Goal: Task Accomplishment & Management: Complete application form

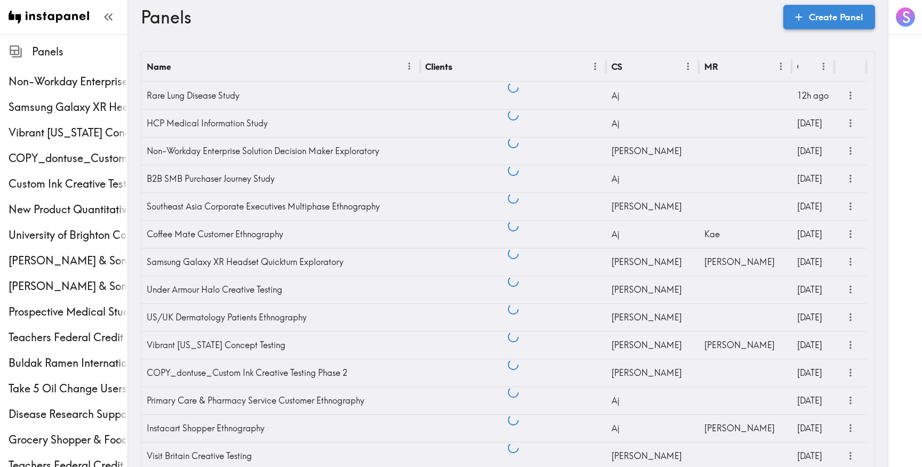
click at [851, 20] on link "Create Panel" at bounding box center [829, 17] width 92 height 25
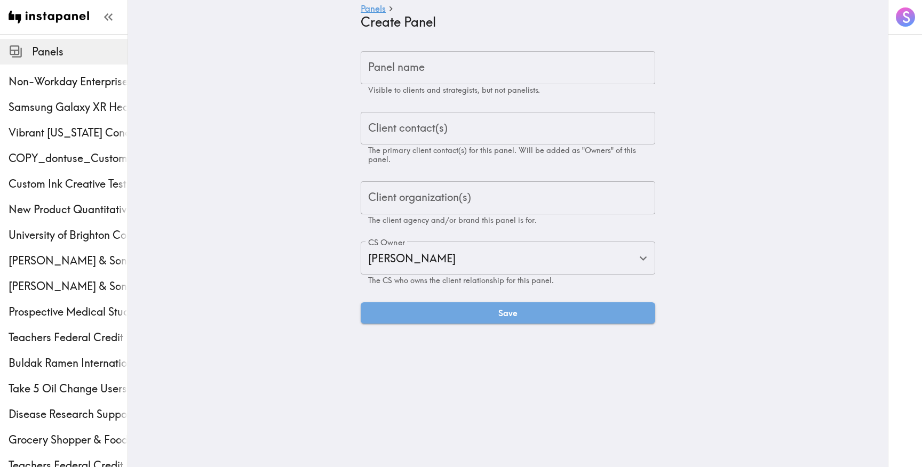
click at [404, 61] on div "Panel name Panel name Visible to clients and strategists, but not panelists." at bounding box center [508, 73] width 294 height 44
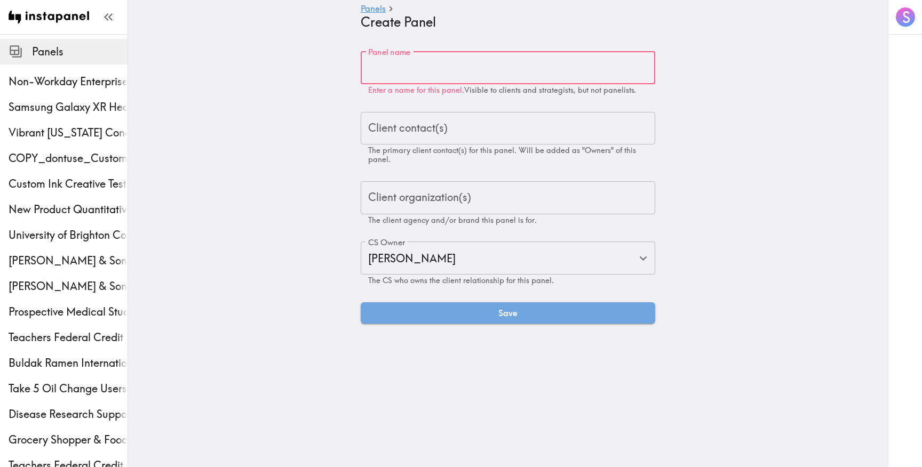
paste input "Casual Outdoor Goers Exploratory"
type input "Casual Outdoor Goers Exploratory"
click at [395, 119] on input "Client contact(s)" at bounding box center [507, 128] width 285 height 23
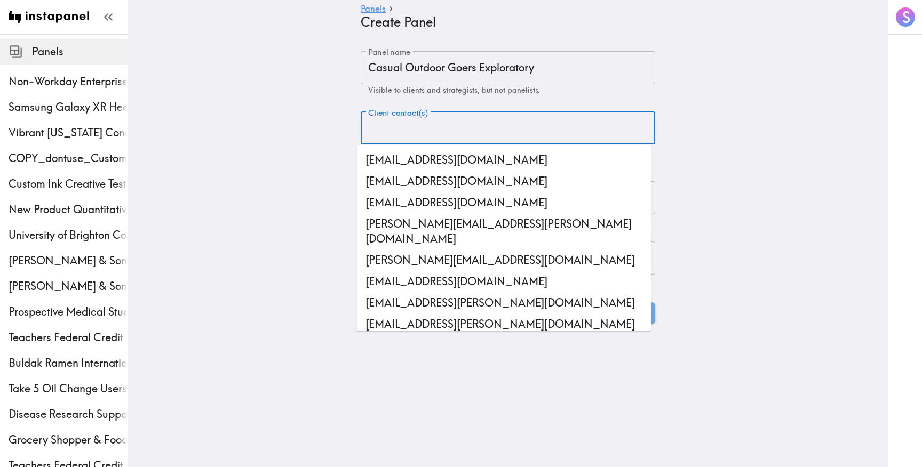
paste input "[EMAIL_ADDRESS][DOMAIN_NAME]"
type input "[EMAIL_ADDRESS][DOMAIN_NAME]"
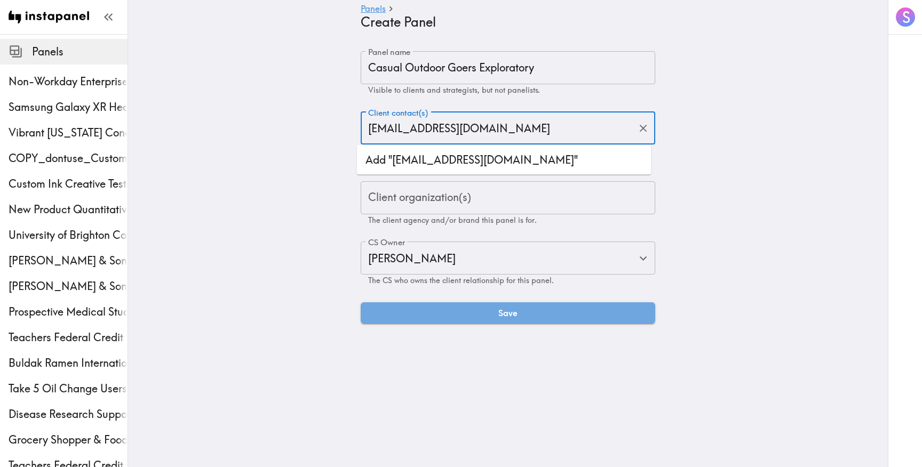
click at [483, 161] on li "Add "[EMAIL_ADDRESS][DOMAIN_NAME]"" at bounding box center [504, 159] width 294 height 21
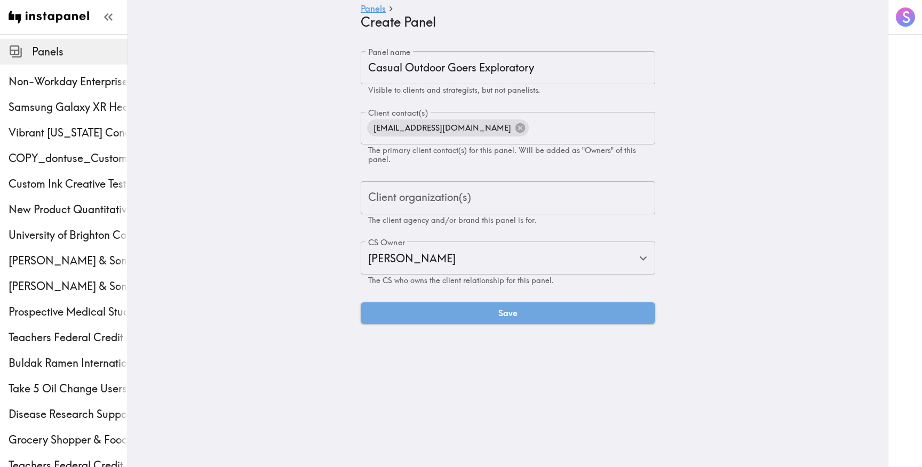
drag, startPoint x: 283, startPoint y: 201, endPoint x: 316, endPoint y: 206, distance: 33.1
click at [283, 201] on main "Panels Create Panel Panel name Casual Outdoor Goers Exploratory Panel name Visi…" at bounding box center [507, 187] width 759 height 307
click at [430, 203] on div "Client organization(s) Client organization(s) The client agency and/or brand th…" at bounding box center [508, 203] width 294 height 44
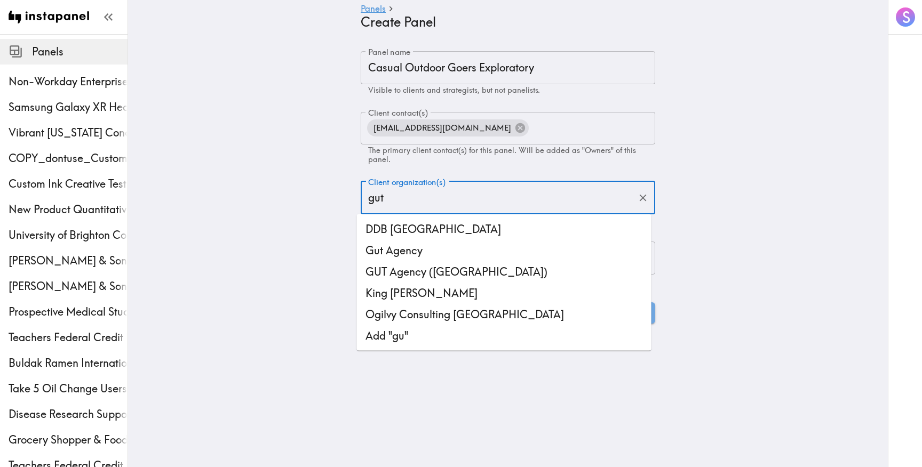
type input "gut"
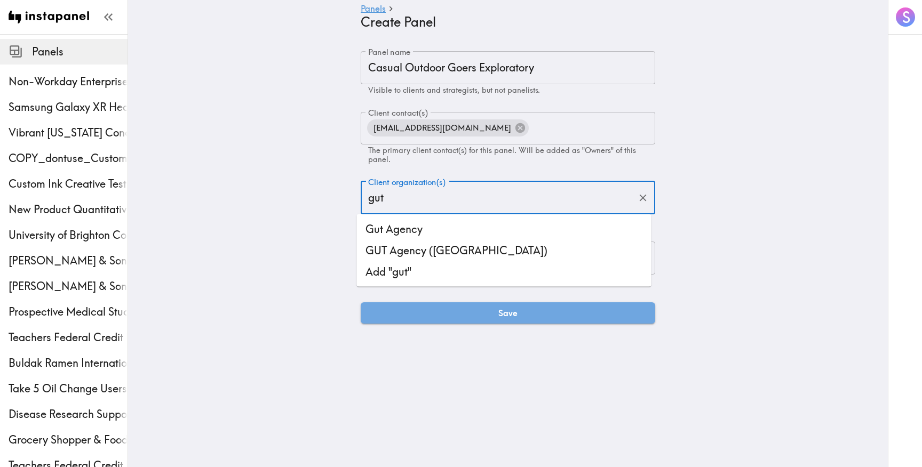
click at [394, 224] on li "Gut Agency" at bounding box center [504, 229] width 294 height 21
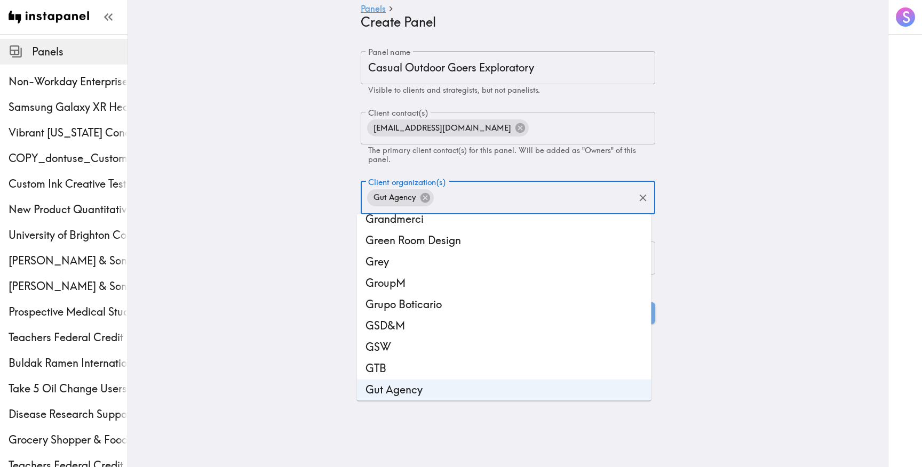
drag, startPoint x: 277, startPoint y: 190, endPoint x: 286, endPoint y: 192, distance: 9.8
click at [277, 189] on main "Panels Create Panel Panel name Casual Outdoor Goers Exploratory Panel name Visi…" at bounding box center [507, 187] width 759 height 307
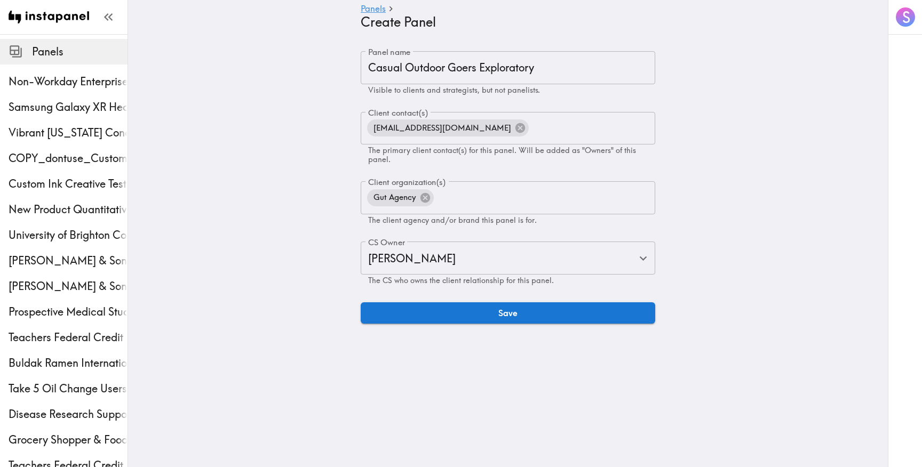
click at [507, 308] on button "Save" at bounding box center [508, 312] width 294 height 21
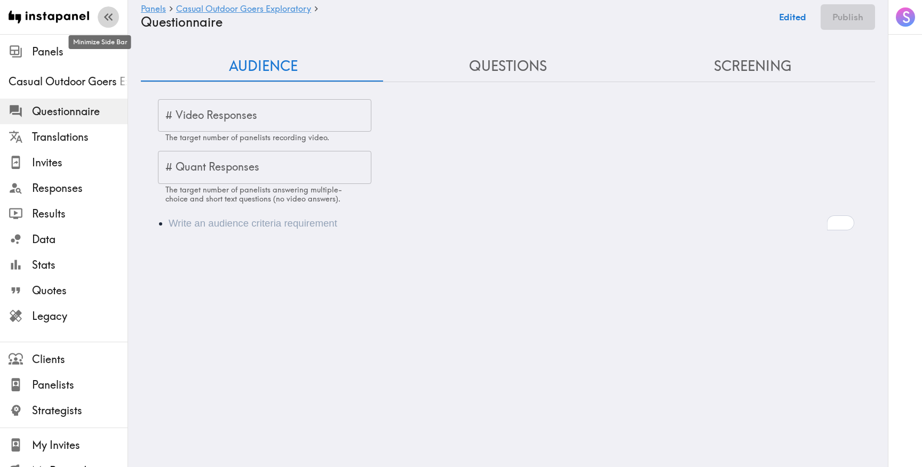
click at [101, 21] on icon "button" at bounding box center [108, 17] width 14 height 14
